Goal: Task Accomplishment & Management: Complete application form

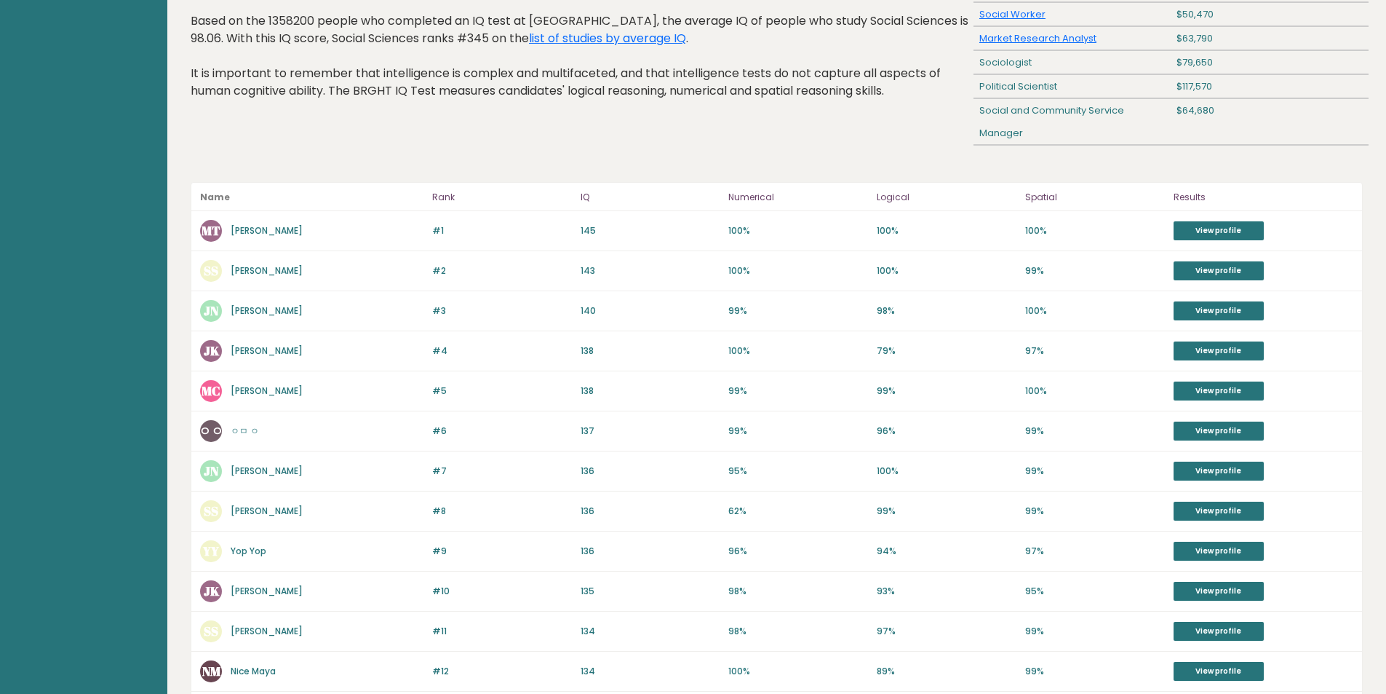
scroll to position [100, 0]
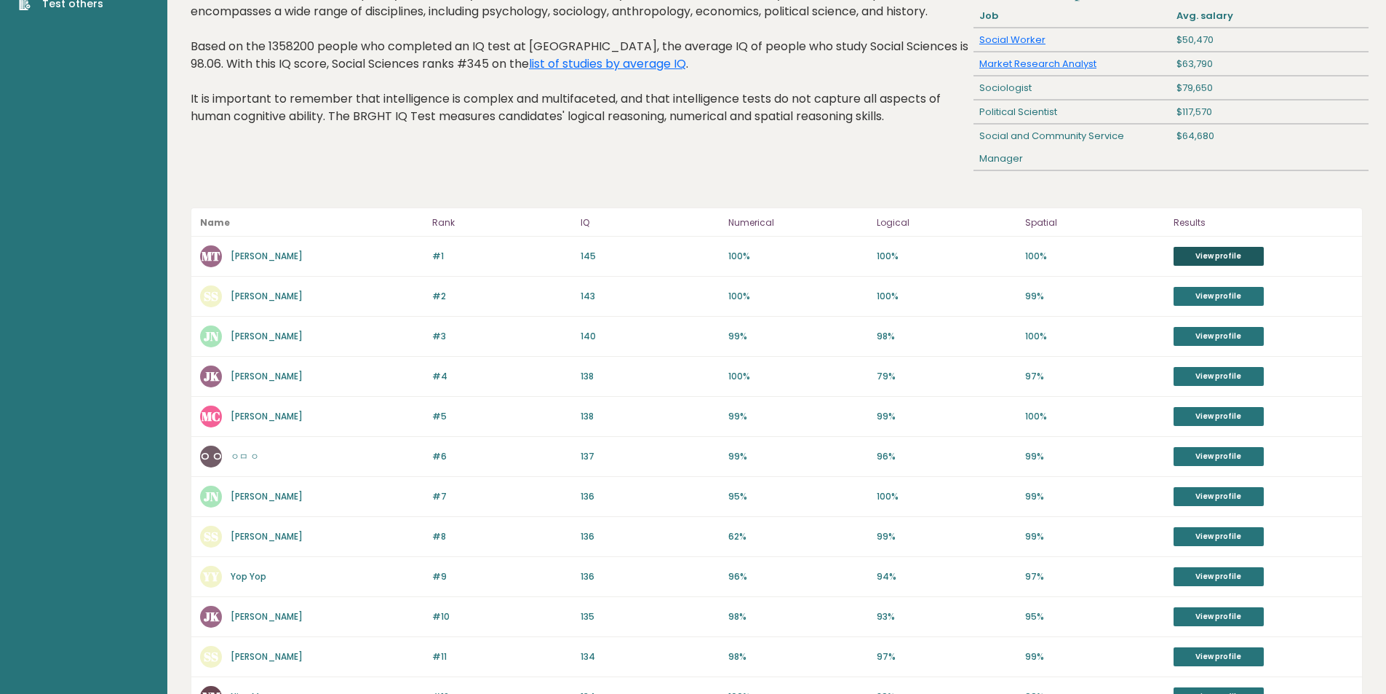
click at [1203, 255] on link "View profile" at bounding box center [1219, 256] width 90 height 19
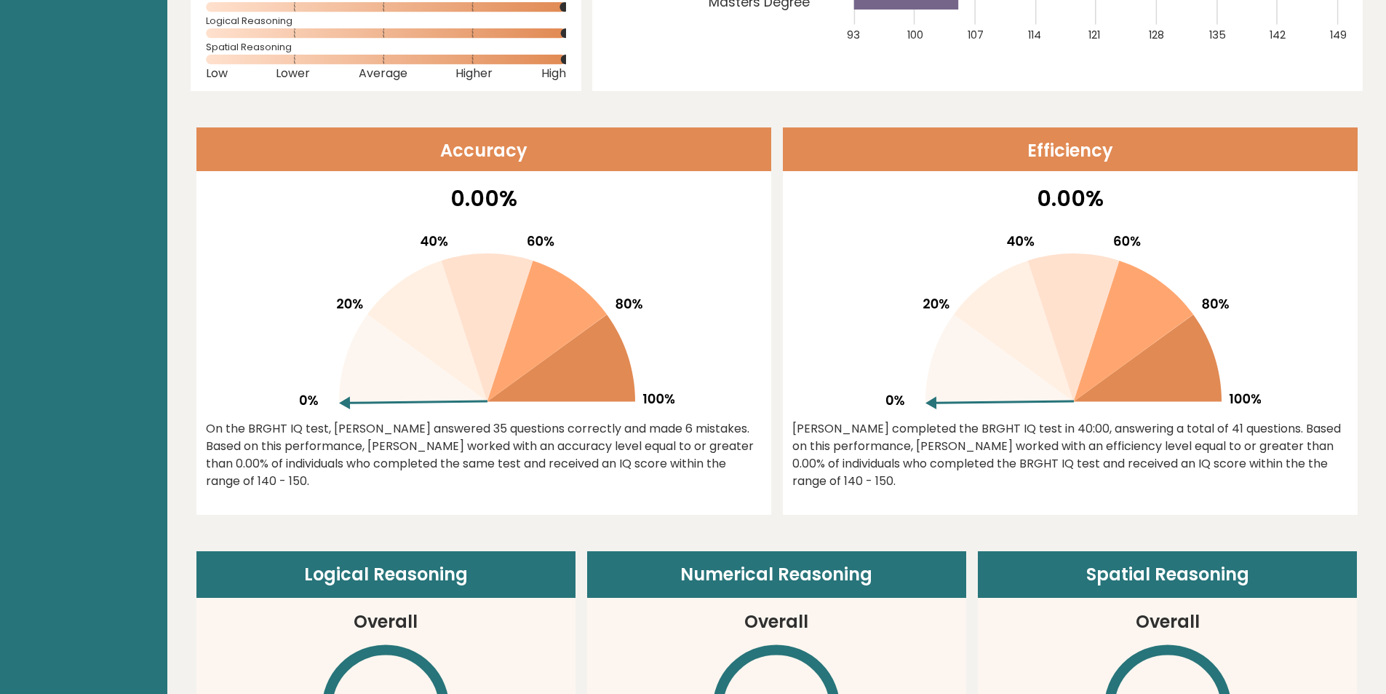
scroll to position [437, 0]
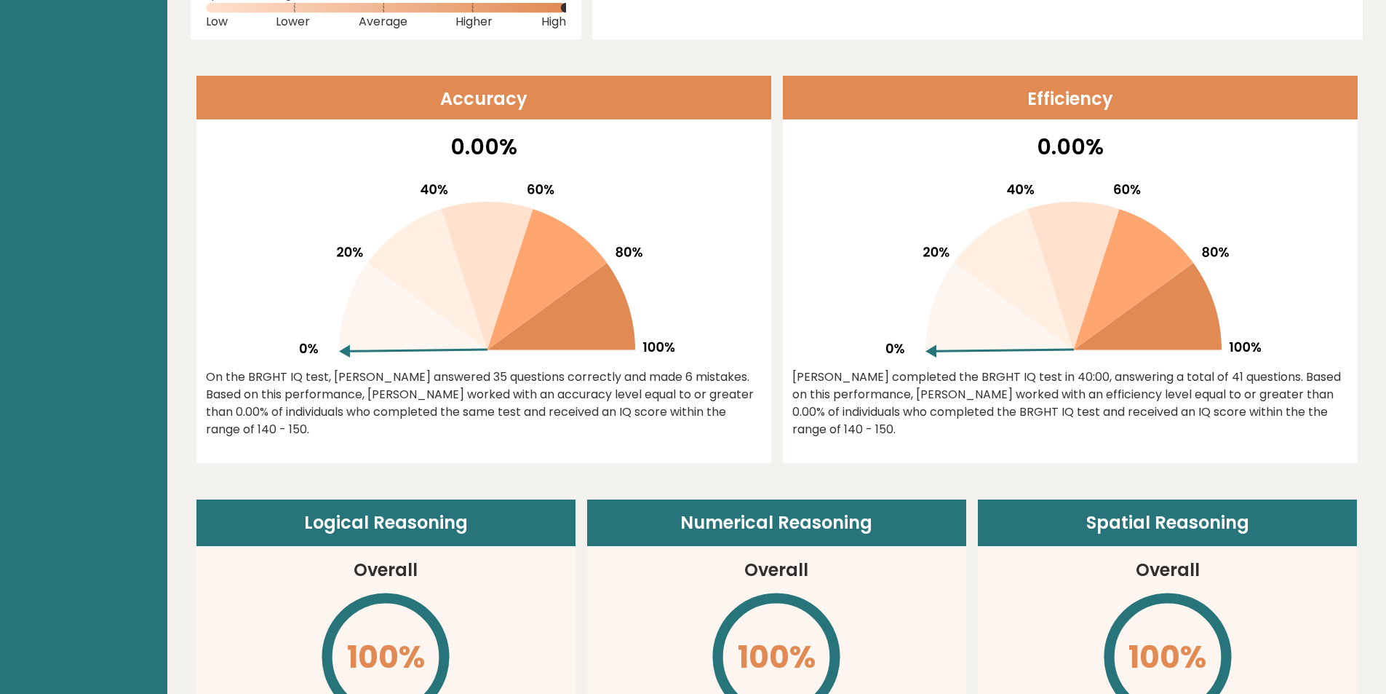
click at [587, 318] on icon at bounding box center [562, 306] width 148 height 87
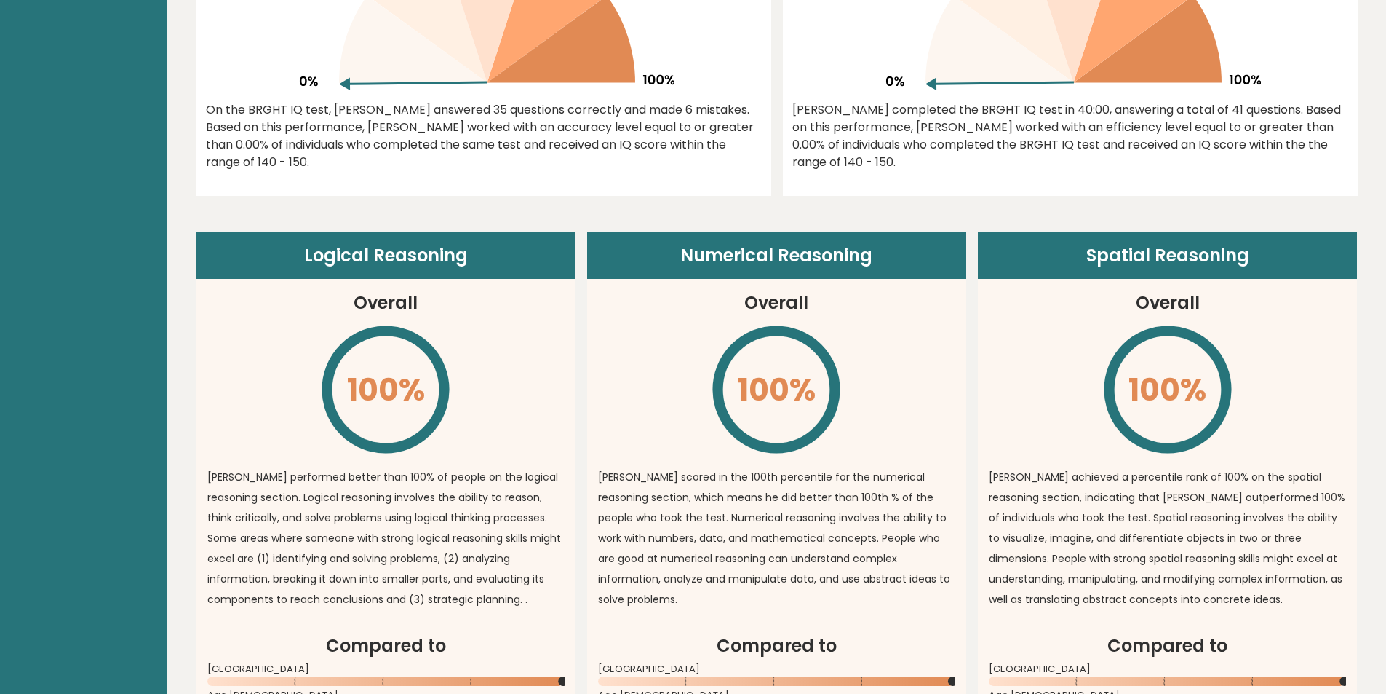
scroll to position [655, 0]
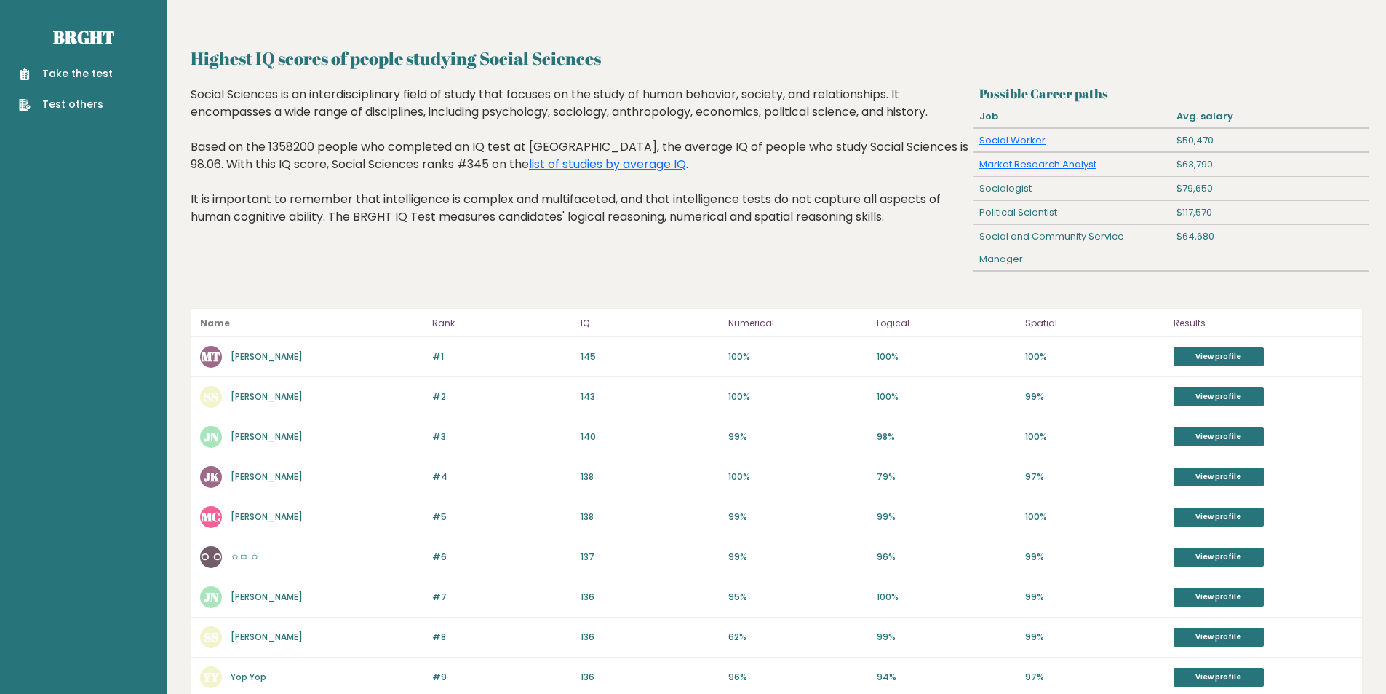
click at [82, 73] on link "Take the test" at bounding box center [66, 73] width 94 height 15
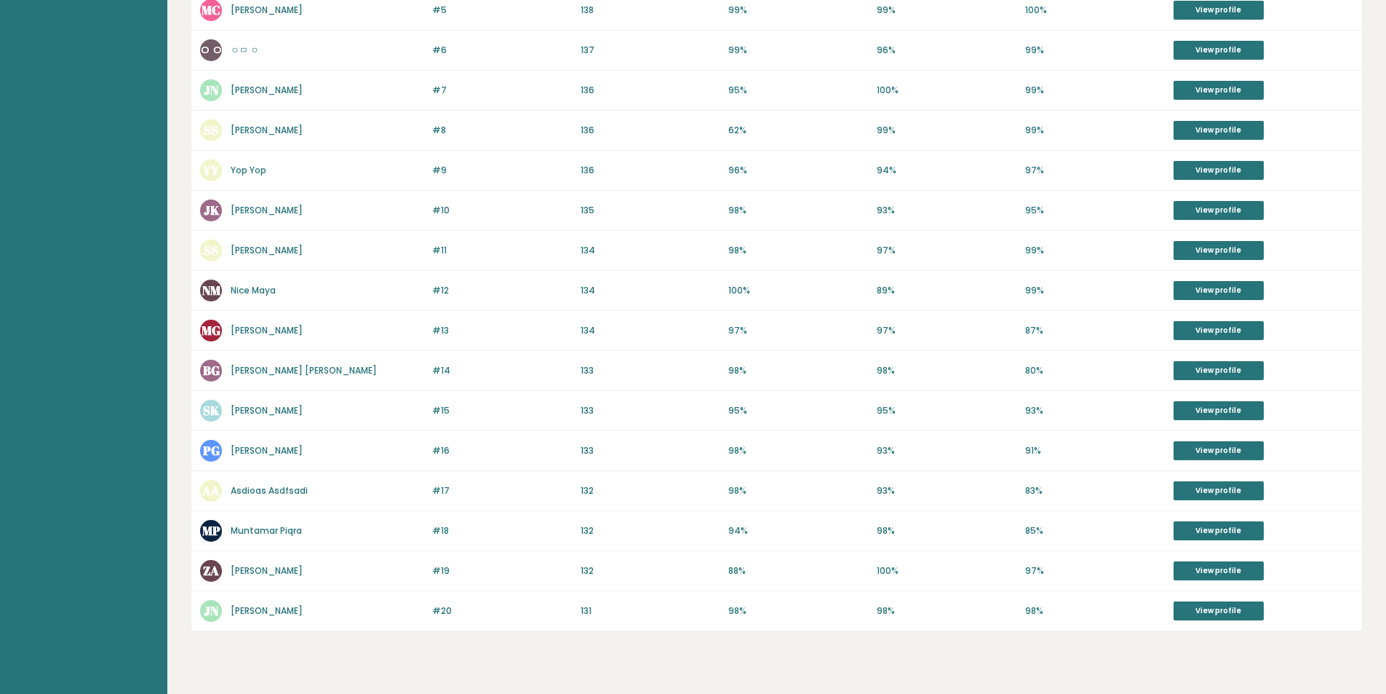
scroll to position [537, 0]
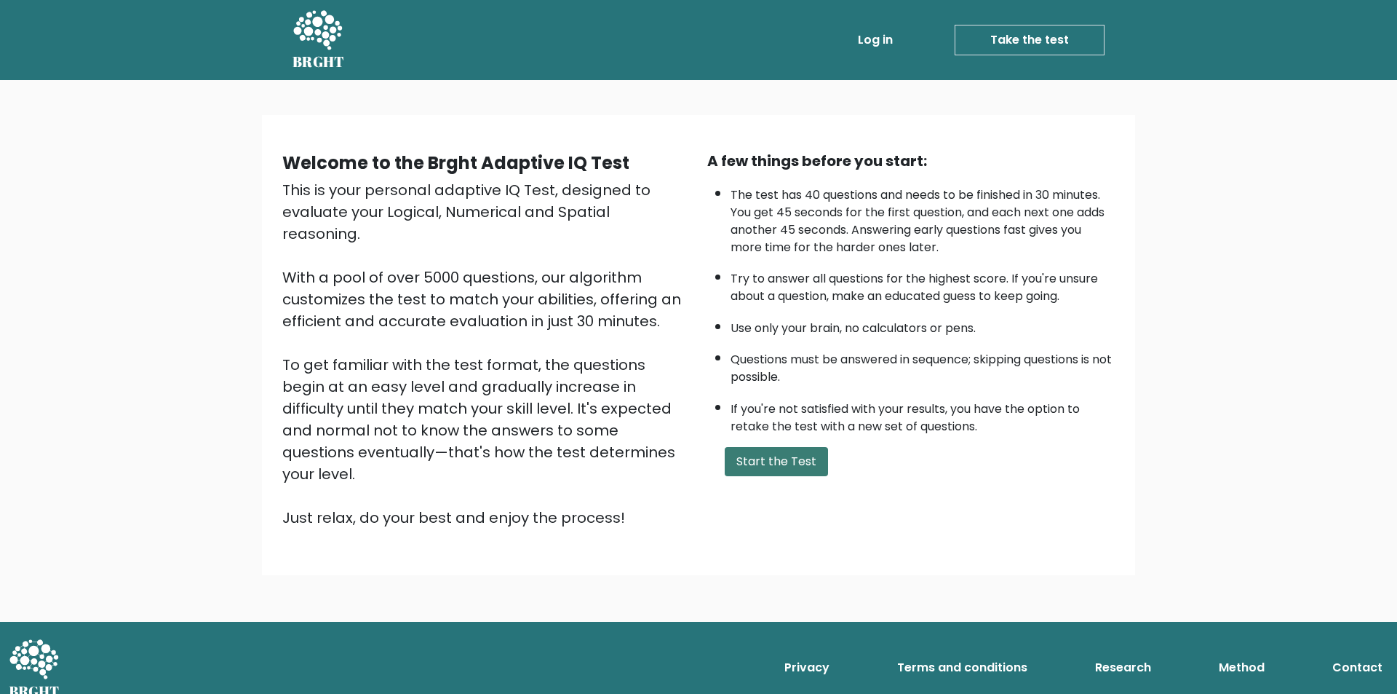
click at [803, 473] on button "Start the Test" at bounding box center [776, 461] width 103 height 29
click at [747, 458] on button "Start the Test" at bounding box center [776, 461] width 103 height 29
click at [747, 453] on button "Start the Test" at bounding box center [776, 461] width 103 height 29
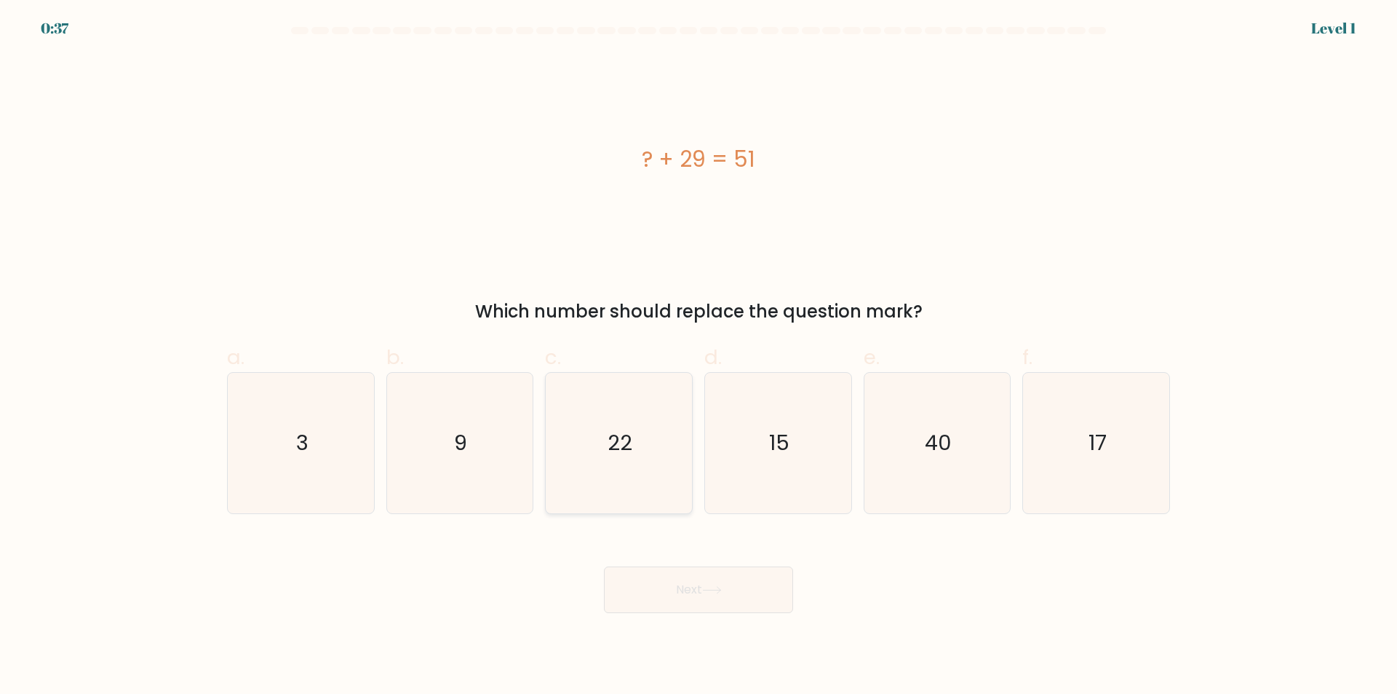
click at [632, 424] on icon "22" at bounding box center [619, 443] width 140 height 140
click at [699, 357] on input "c. 22" at bounding box center [699, 351] width 1 height 9
radio input "true"
click at [702, 611] on button "Next" at bounding box center [698, 589] width 189 height 47
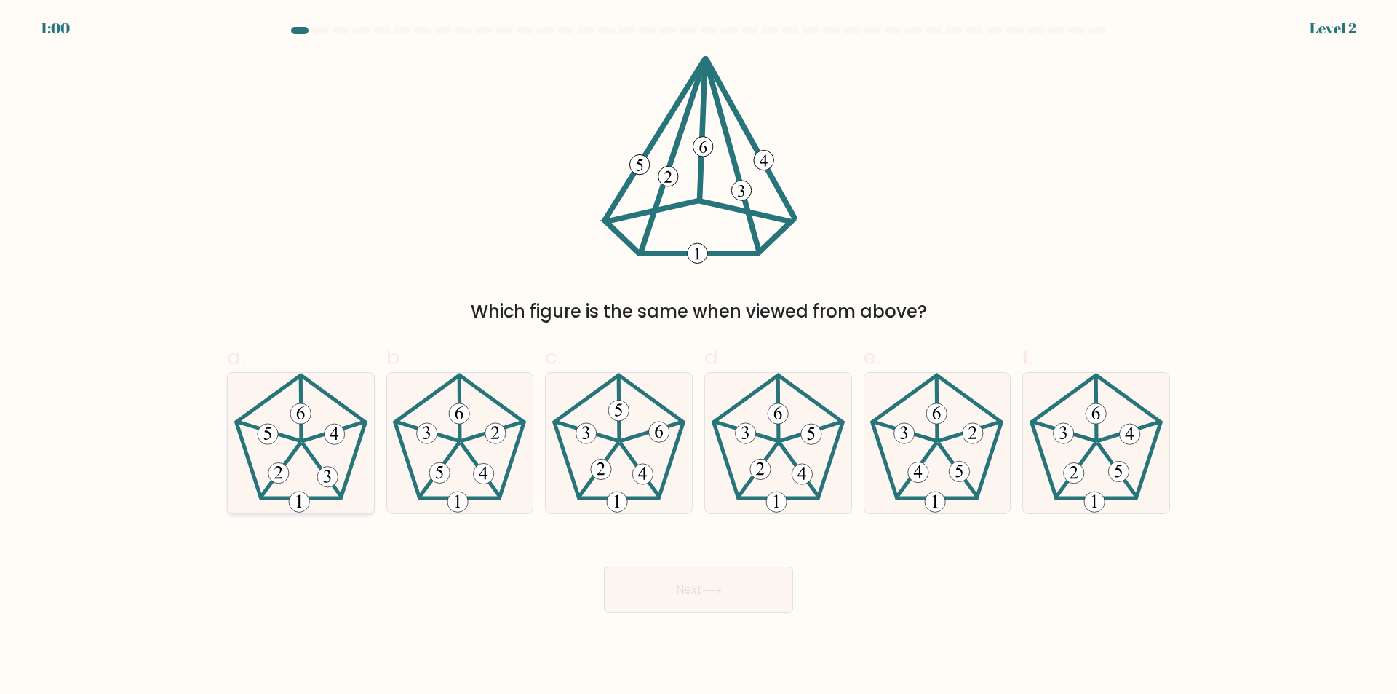
click at [272, 472] on 391 at bounding box center [278, 473] width 20 height 20
click at [699, 357] on input "a." at bounding box center [699, 351] width 1 height 9
radio input "true"
click at [783, 596] on button "Next" at bounding box center [698, 589] width 189 height 47
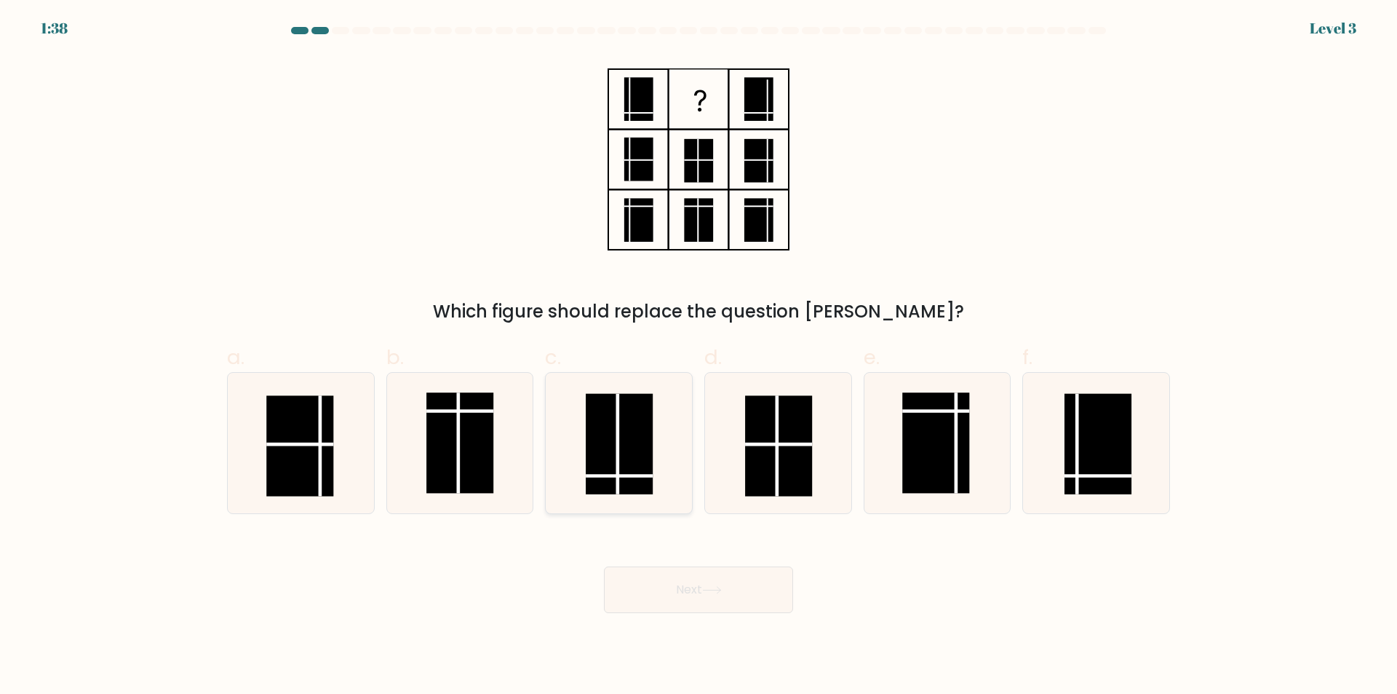
click at [625, 443] on rect at bounding box center [619, 444] width 67 height 100
click at [699, 357] on input "c." at bounding box center [699, 351] width 1 height 9
radio input "true"
click at [731, 579] on button "Next" at bounding box center [698, 589] width 189 height 47
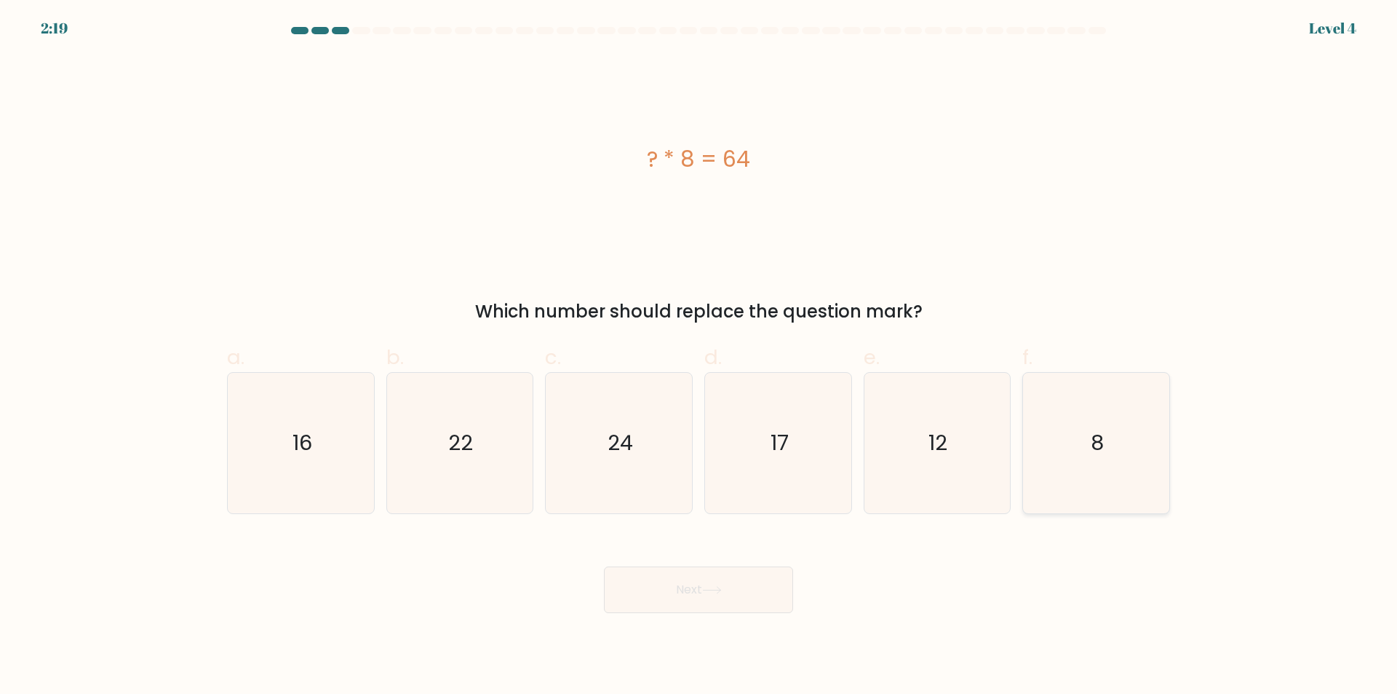
click at [1039, 466] on icon "8" at bounding box center [1096, 443] width 140 height 140
click at [699, 357] on input "f. 8" at bounding box center [699, 351] width 1 height 9
radio input "true"
click at [666, 575] on button "Next" at bounding box center [698, 589] width 189 height 47
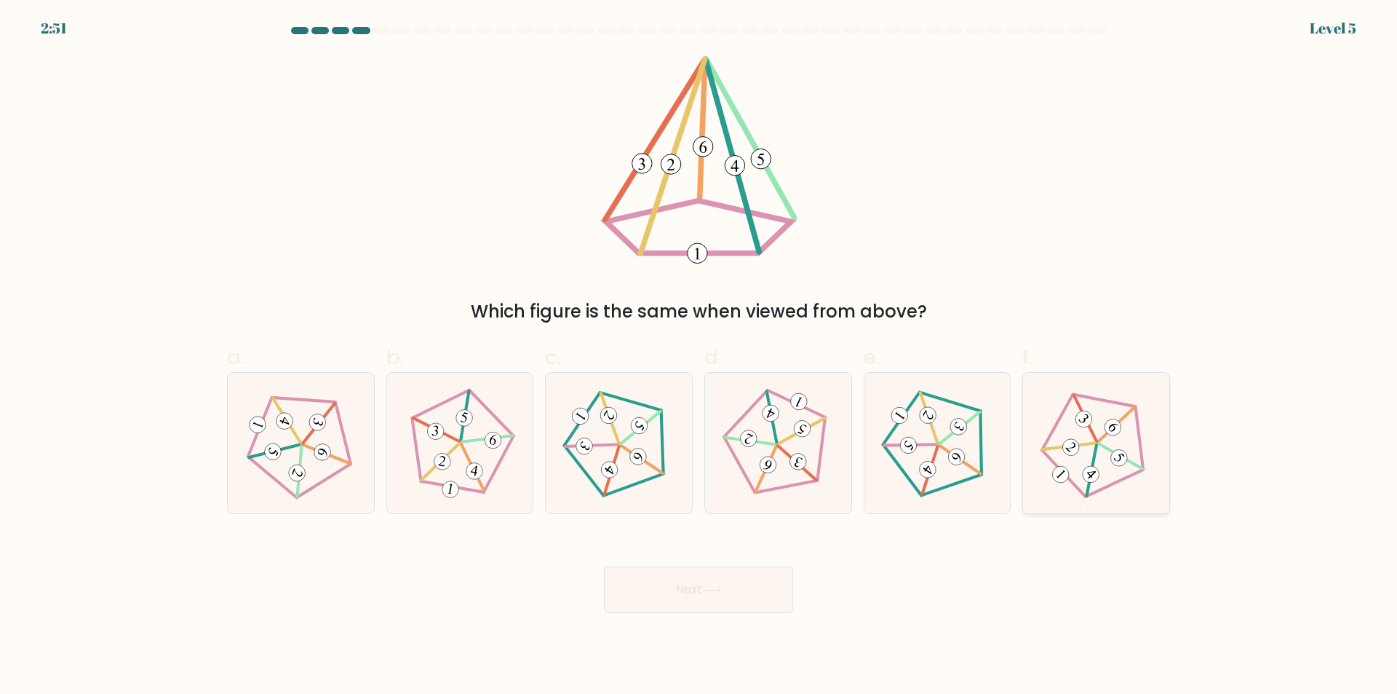
click at [1117, 460] on 637 at bounding box center [1119, 457] width 23 height 23
click at [699, 357] on input "f." at bounding box center [699, 351] width 1 height 9
radio input "true"
click at [712, 591] on icon at bounding box center [712, 590] width 20 height 8
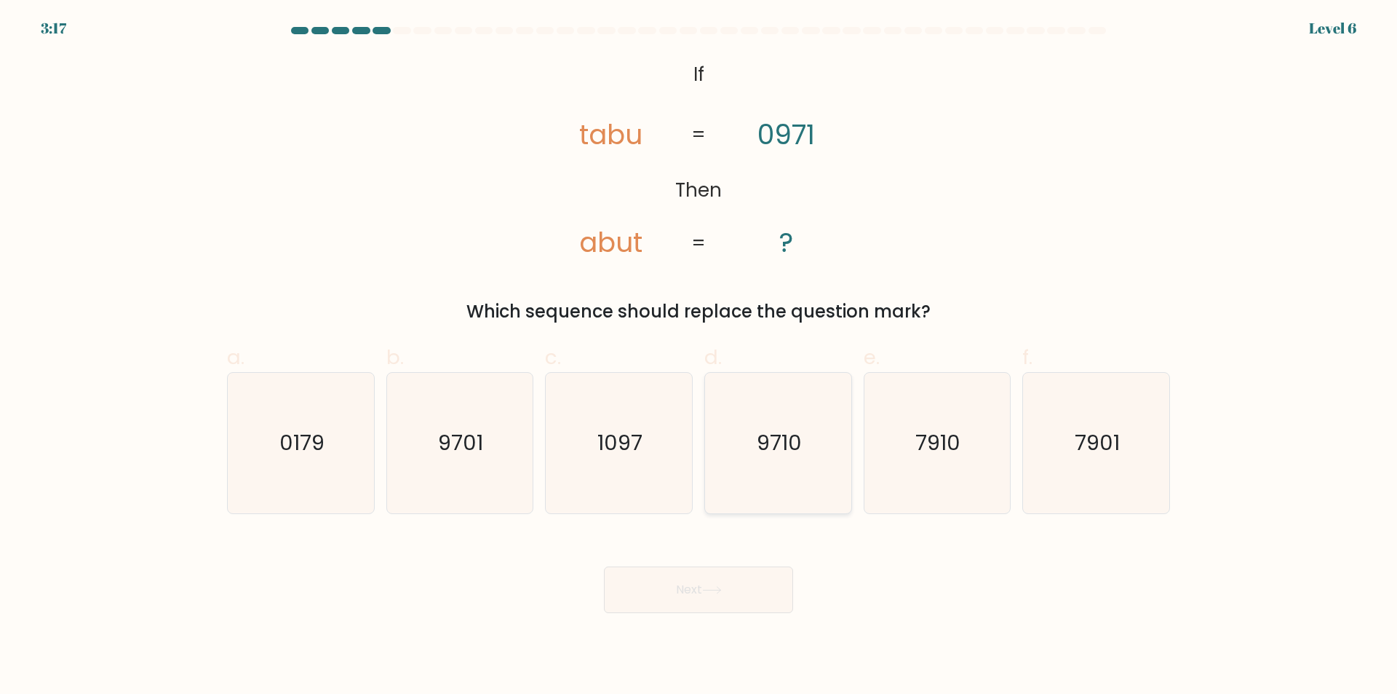
click at [786, 447] on text "9710" at bounding box center [779, 443] width 45 height 29
click at [699, 357] on input "d. 9710" at bounding box center [699, 351] width 1 height 9
radio input "true"
click at [728, 576] on button "Next" at bounding box center [698, 589] width 189 height 47
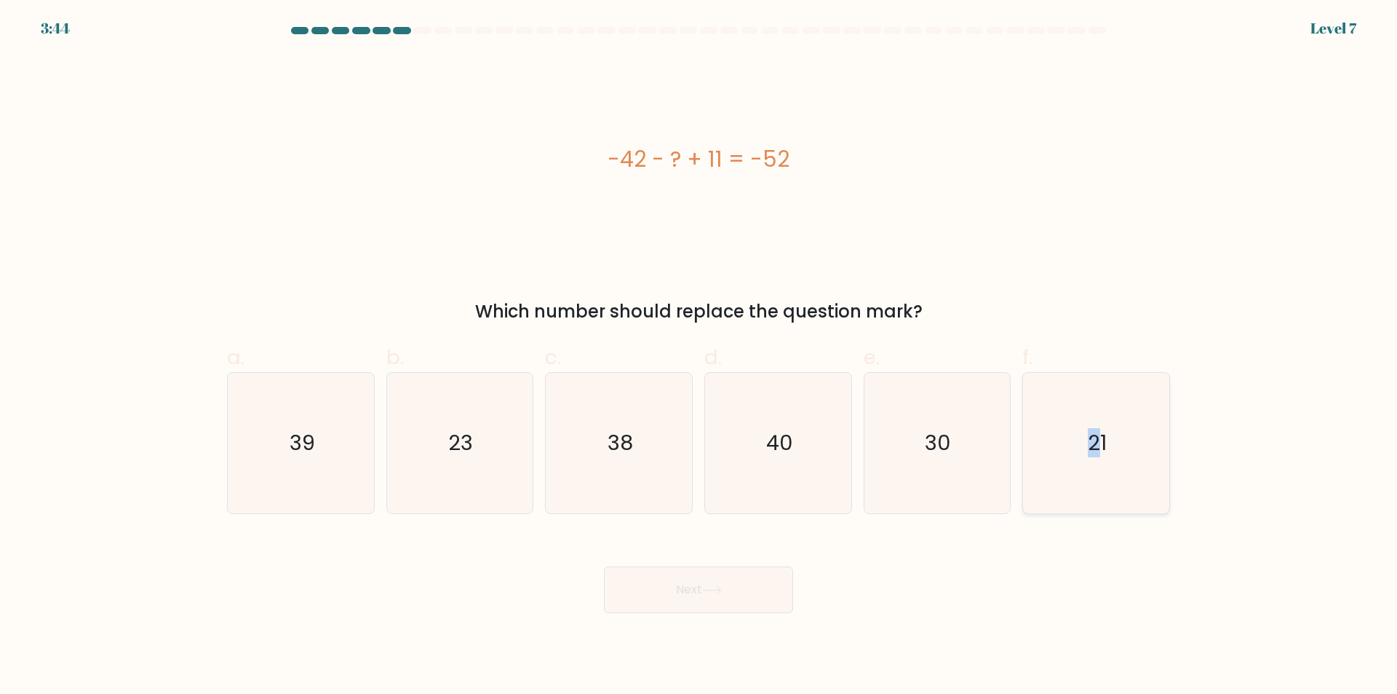
click at [1096, 488] on icon "21" at bounding box center [1096, 443] width 140 height 140
drag, startPoint x: 709, startPoint y: 572, endPoint x: 716, endPoint y: 579, distance: 9.8
click at [715, 576] on button "Next" at bounding box center [698, 589] width 189 height 47
click at [717, 587] on icon at bounding box center [712, 590] width 20 height 8
click at [1109, 465] on icon "21" at bounding box center [1096, 443] width 140 height 140
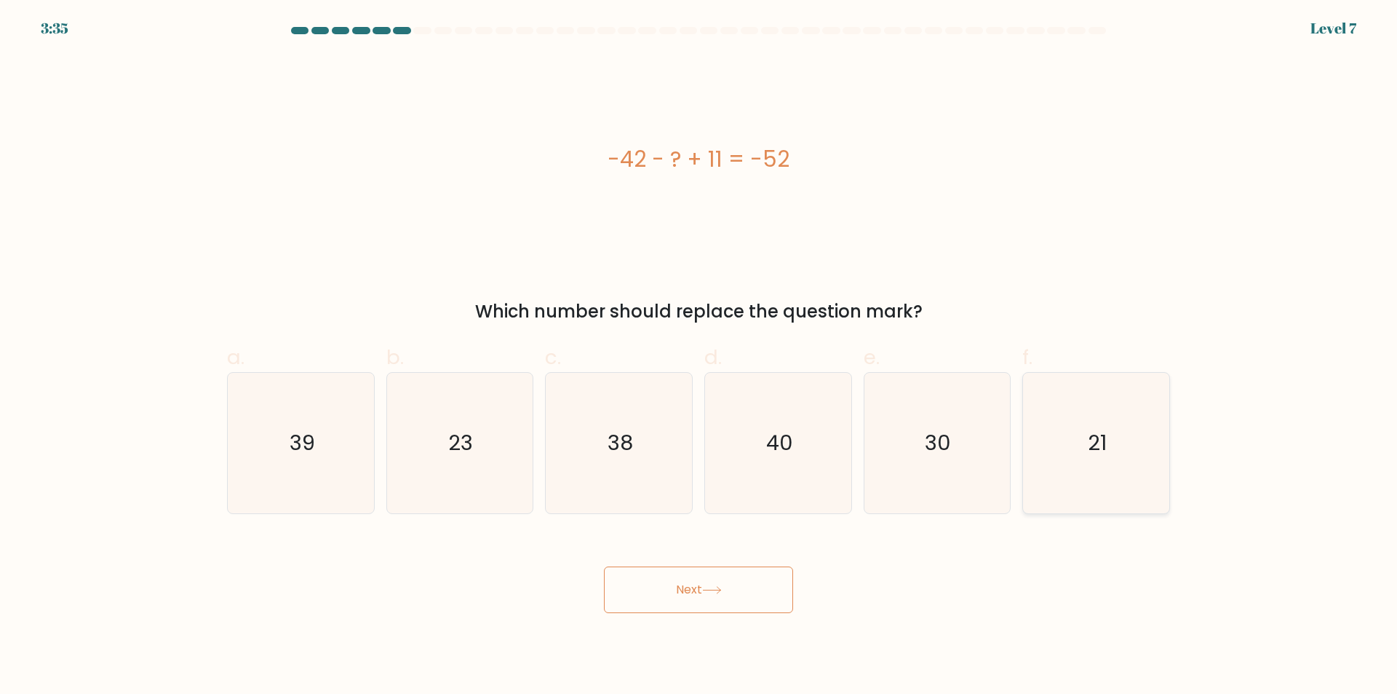
click at [699, 357] on input "f. 21" at bounding box center [699, 351] width 1 height 9
radio input "true"
click at [742, 595] on button "Next" at bounding box center [698, 589] width 189 height 47
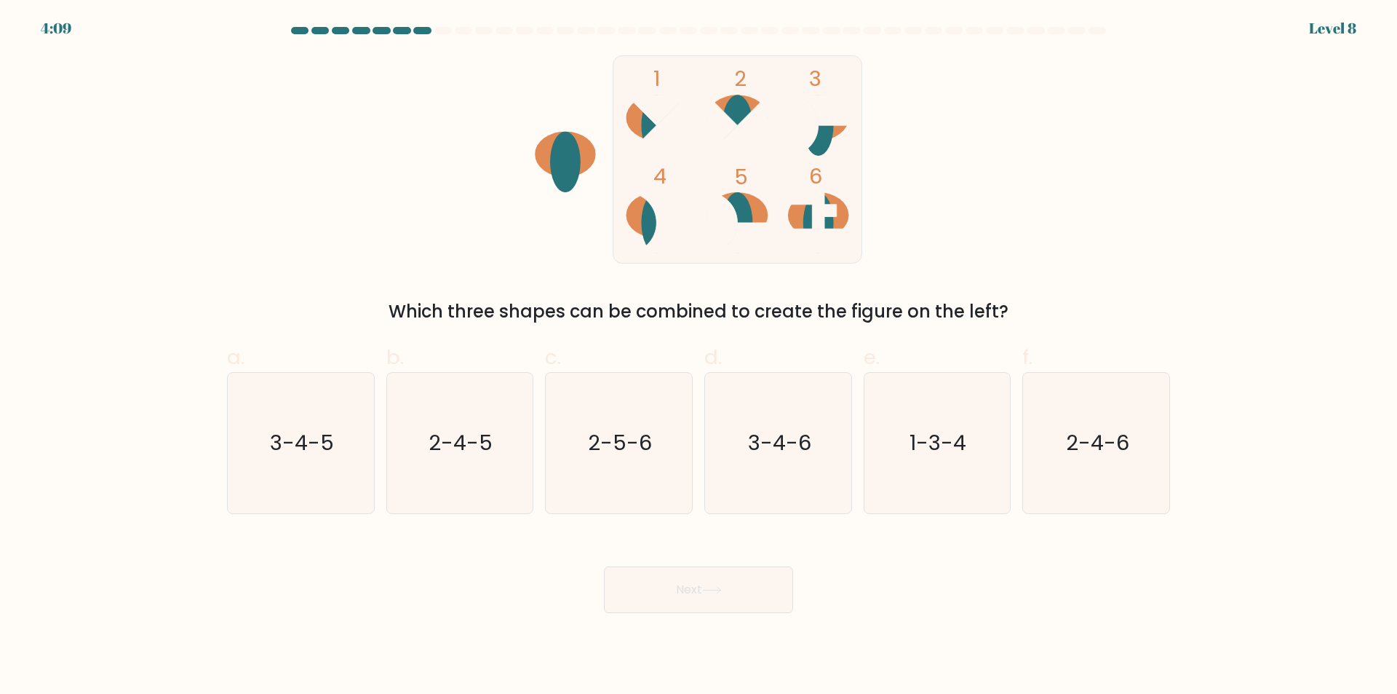
click at [822, 183] on tspan "6" at bounding box center [816, 176] width 14 height 30
click at [346, 487] on icon "3-4-5" at bounding box center [301, 443] width 140 height 140
click at [699, 357] on input "a. 3-4-5" at bounding box center [699, 351] width 1 height 9
radio input "true"
click at [438, 429] on text "2-4-5" at bounding box center [461, 443] width 64 height 29
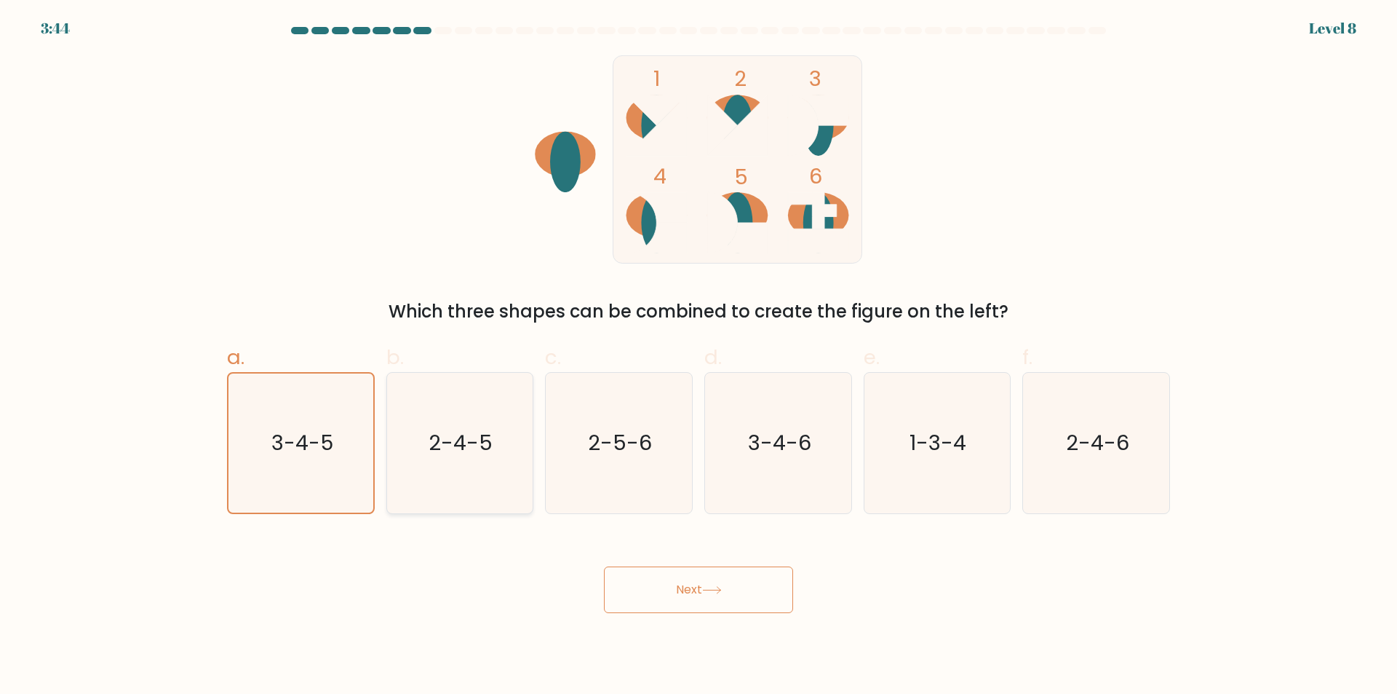
click at [699, 357] on input "b. 2-4-5" at bounding box center [699, 351] width 1 height 9
radio input "true"
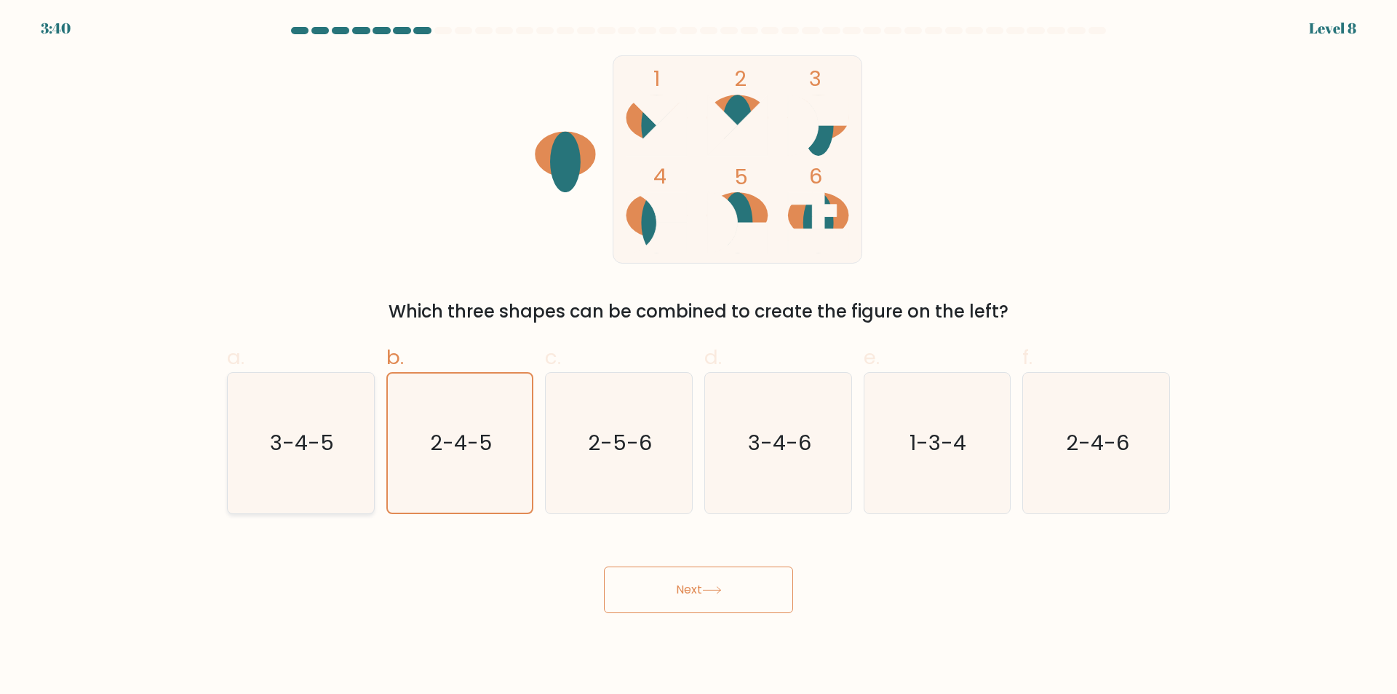
click at [279, 448] on text "3-4-5" at bounding box center [302, 443] width 64 height 29
click at [699, 357] on input "a. 3-4-5" at bounding box center [699, 351] width 1 height 9
radio input "true"
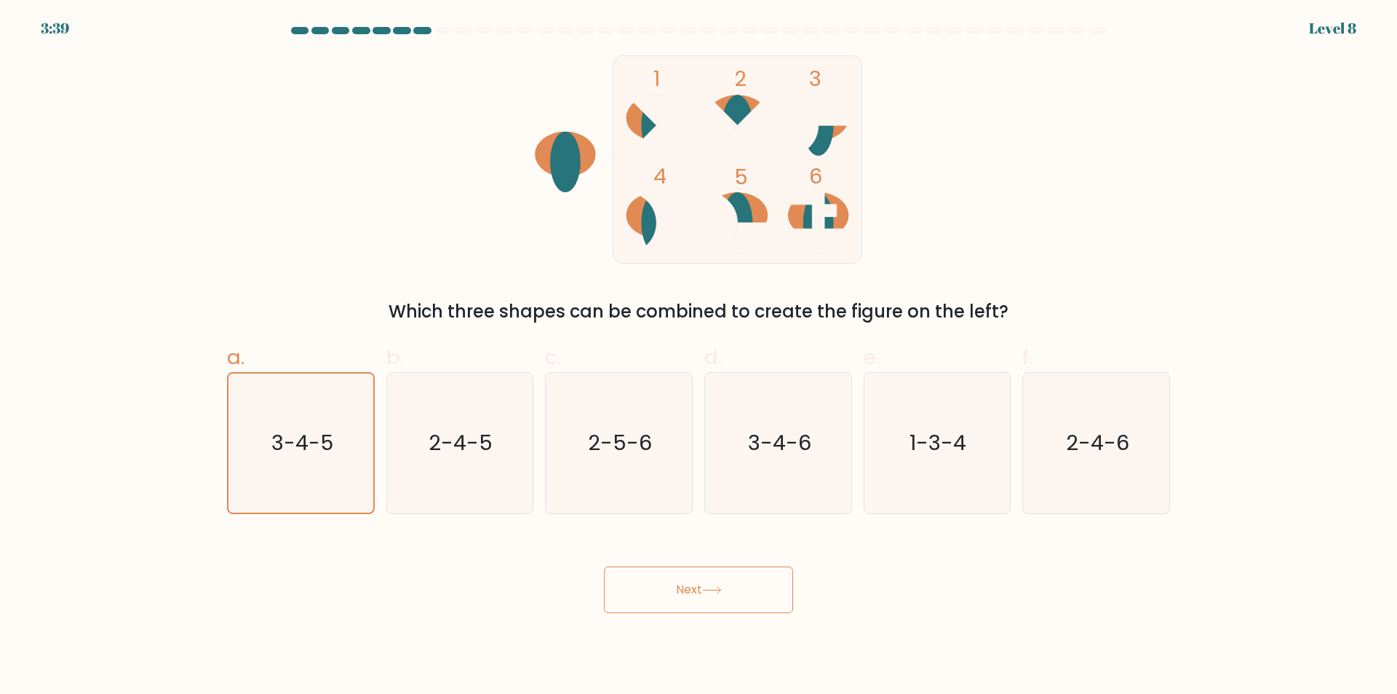
click at [662, 604] on button "Next" at bounding box center [698, 589] width 189 height 47
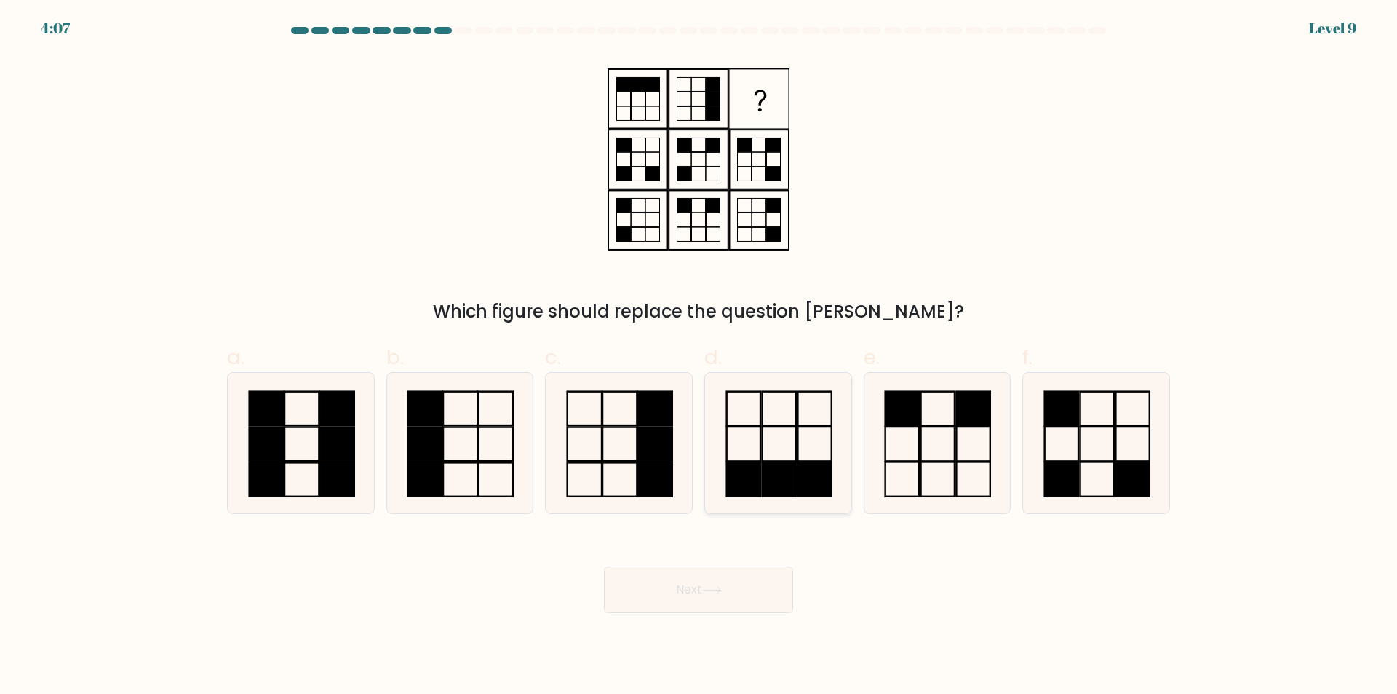
click at [760, 461] on rect at bounding box center [742, 443] width 33 height 34
click at [699, 357] on input "d." at bounding box center [699, 351] width 1 height 9
radio input "true"
click at [756, 597] on button "Next" at bounding box center [698, 589] width 189 height 47
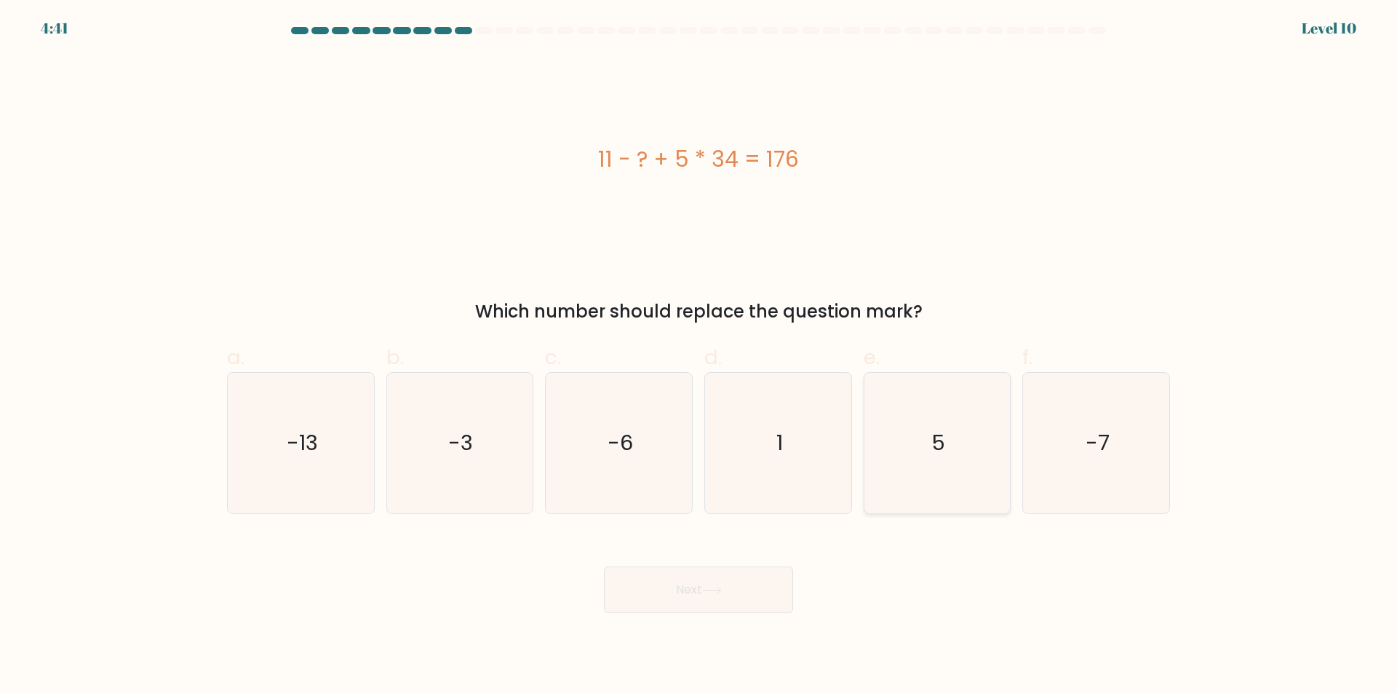
click at [919, 466] on icon "5" at bounding box center [937, 443] width 140 height 140
click at [699, 357] on input "e. 5" at bounding box center [699, 351] width 1 height 9
radio input "true"
click at [731, 589] on button "Next" at bounding box center [698, 589] width 189 height 47
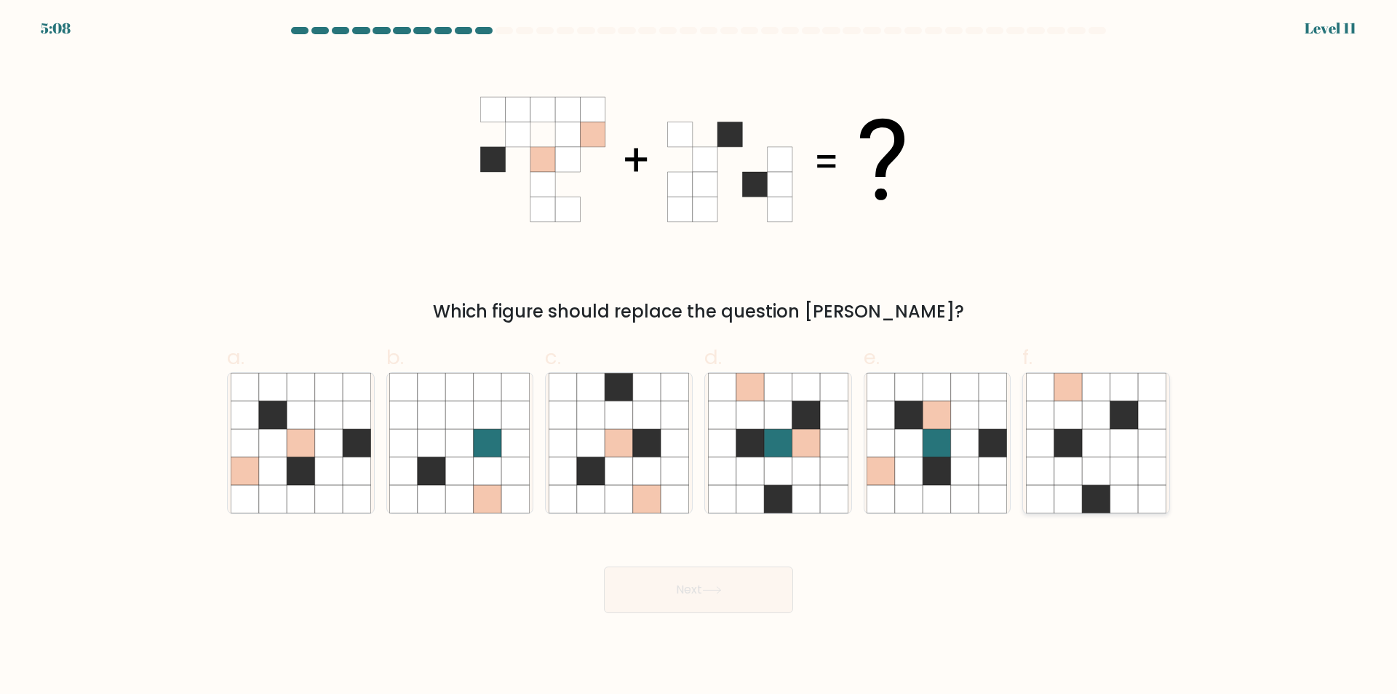
click at [1054, 485] on icon at bounding box center [1068, 471] width 28 height 28
click at [699, 357] on input "f." at bounding box center [699, 351] width 1 height 9
radio input "true"
click at [576, 434] on icon at bounding box center [563, 443] width 28 height 28
click at [699, 357] on input "c." at bounding box center [699, 351] width 1 height 9
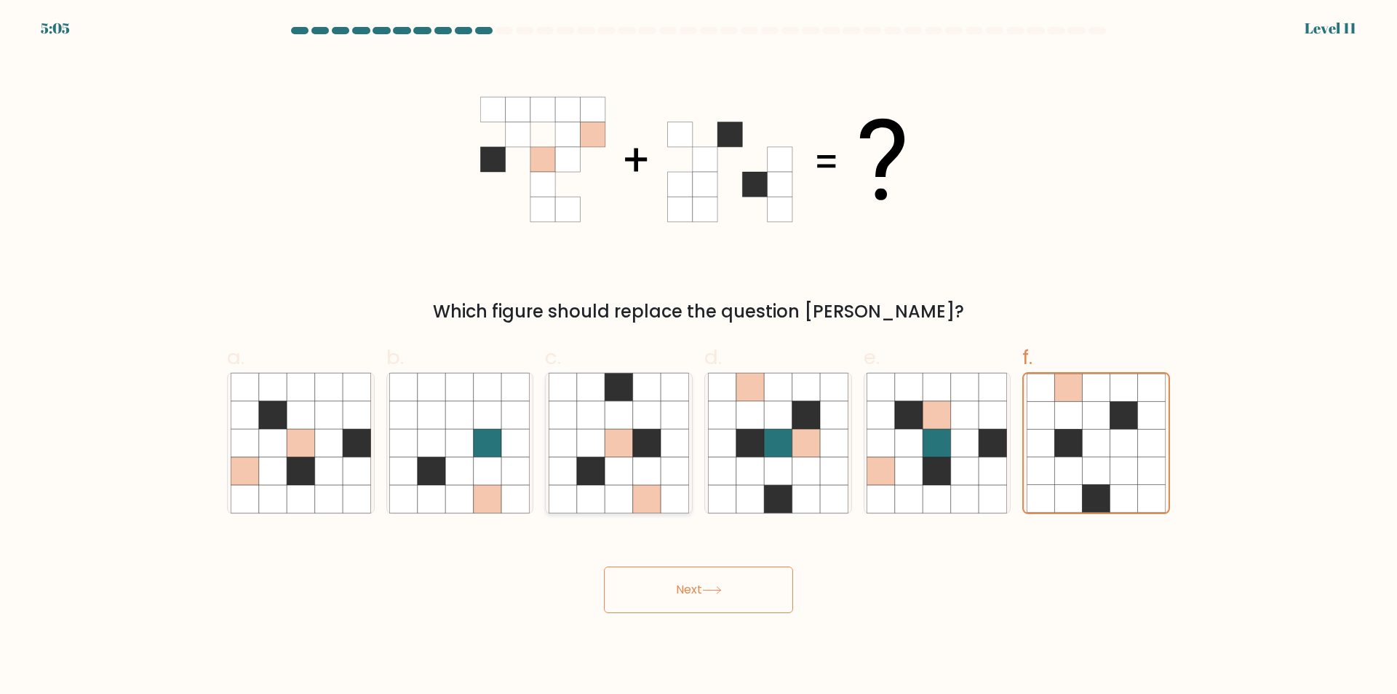
radio input "true"
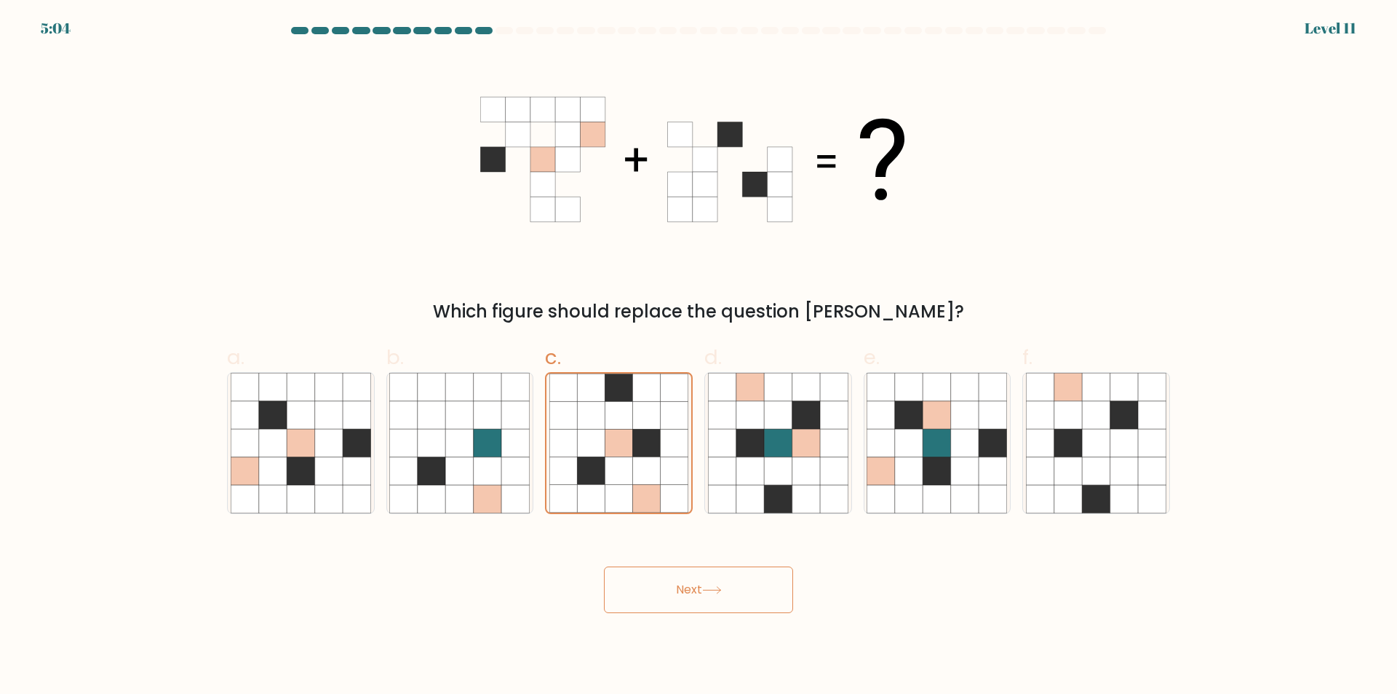
click at [739, 595] on button "Next" at bounding box center [698, 589] width 189 height 47
